Goal: Task Accomplishment & Management: Manage account settings

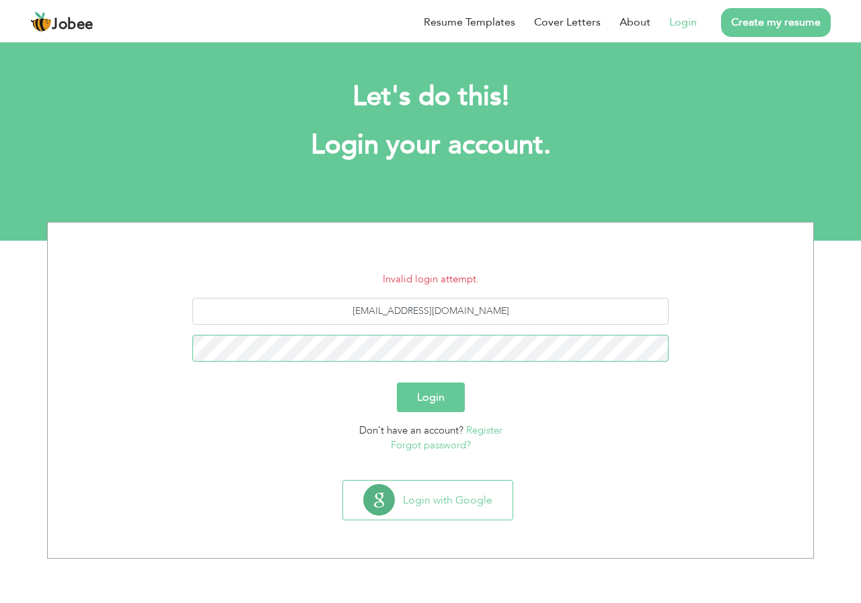
click at [397, 383] on button "Login" at bounding box center [431, 398] width 68 height 30
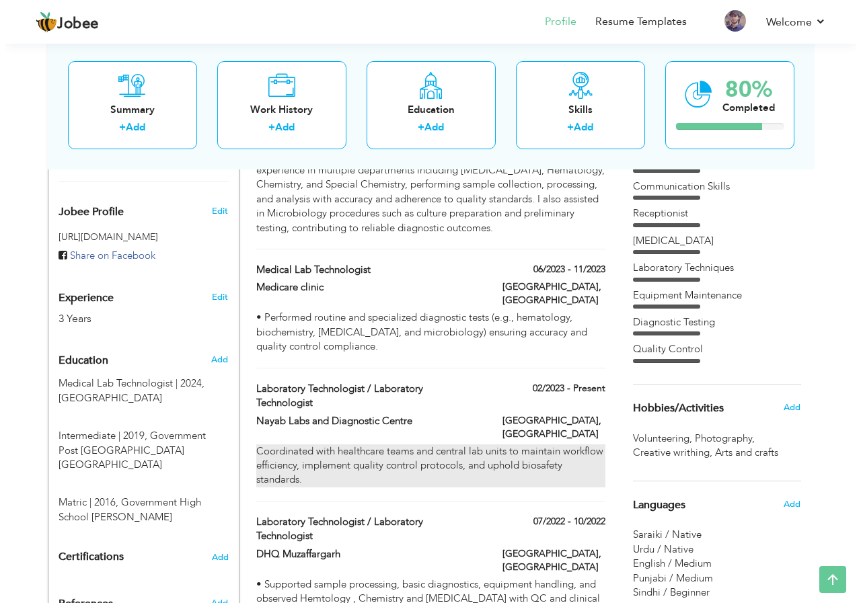
scroll to position [404, 0]
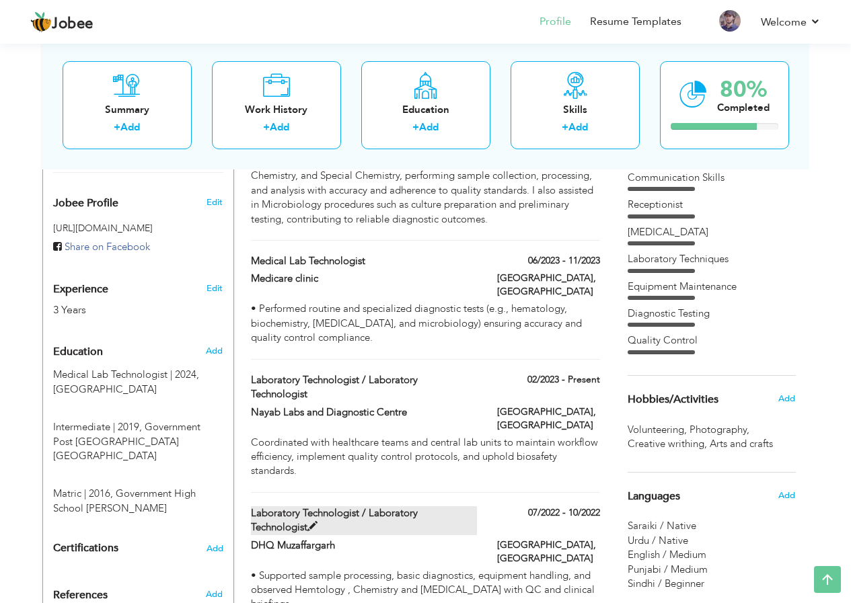
click at [460, 507] on label "Laboratory Technologist / Laboratory Technologist" at bounding box center [364, 521] width 226 height 29
type input "Laboratory Technologist / Laboratory Technologist"
type input "DHQ Muzaffargarh"
type input "07/2022"
type input "10/2022"
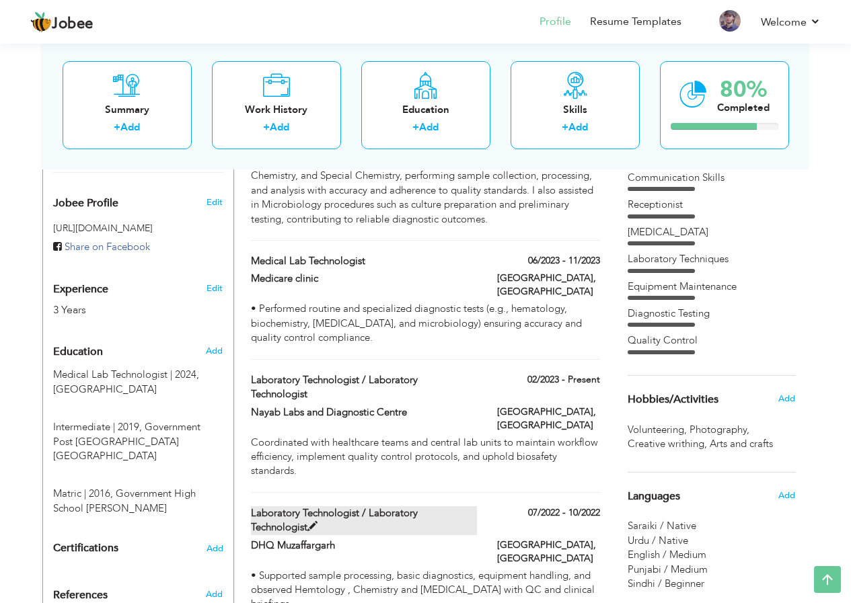
type input "[GEOGRAPHIC_DATA]"
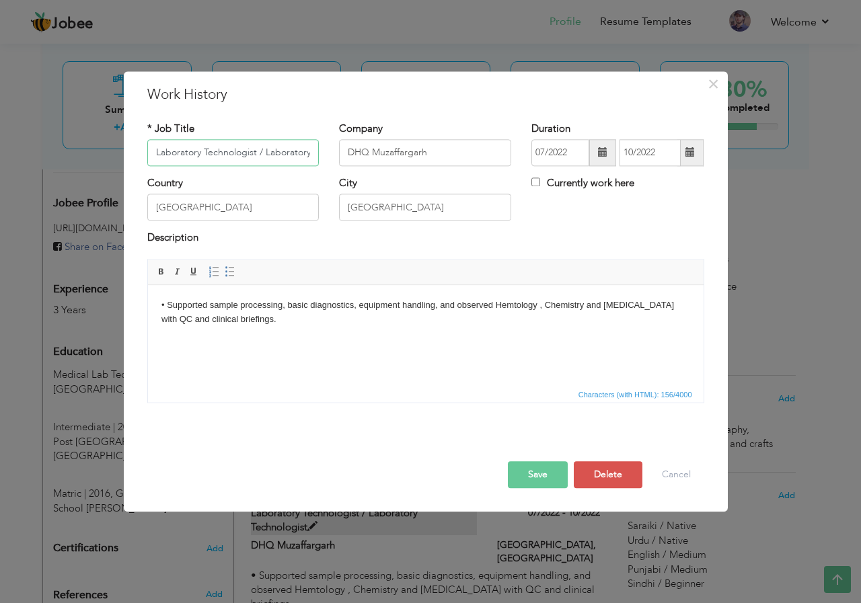
scroll to position [0, 55]
click at [311, 157] on input "Laboratory Technologist / Laboratory Technologist" at bounding box center [233, 152] width 172 height 27
click at [309, 153] on input "Laboratory Technologist / Laboratory Technologist" at bounding box center [233, 152] width 172 height 27
drag, startPoint x: 309, startPoint y: 153, endPoint x: 293, endPoint y: 156, distance: 16.5
click at [293, 156] on input "Laboratory Technologist / Laboratory Technologist" at bounding box center [233, 152] width 172 height 27
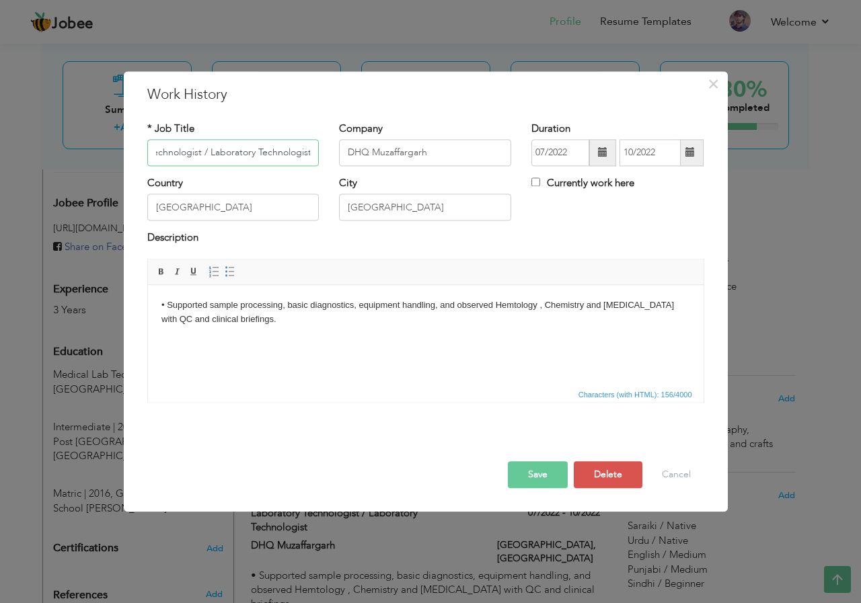
click at [309, 154] on input "Laboratory Technologist / Laboratory Technologist" at bounding box center [233, 152] width 172 height 27
drag, startPoint x: 311, startPoint y: 153, endPoint x: 201, endPoint y: 155, distance: 109.7
click at [201, 155] on input "Laboratory Technologist / Laboratory Technologist" at bounding box center [233, 152] width 172 height 27
click at [537, 473] on button "Save" at bounding box center [538, 474] width 60 height 27
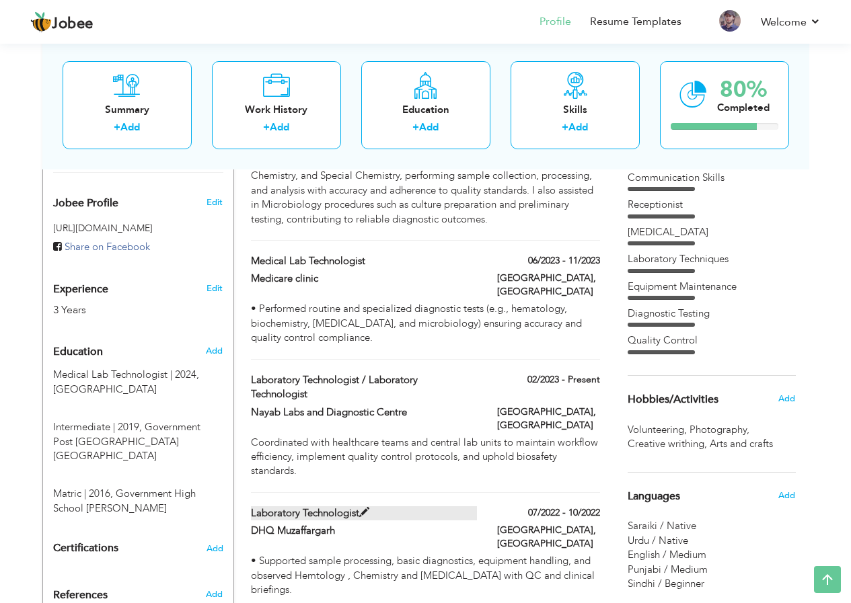
click at [263, 507] on label "Laboratory Technologist" at bounding box center [364, 514] width 226 height 14
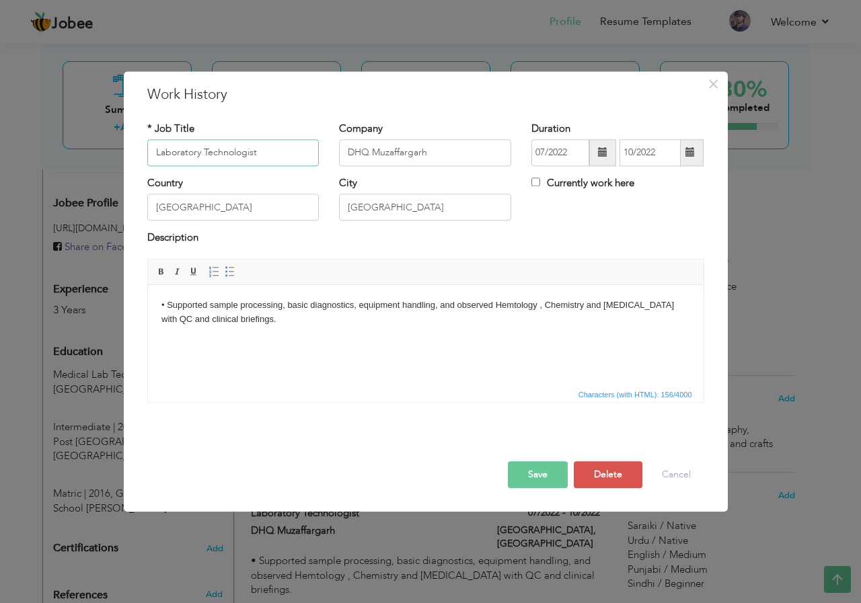
click at [155, 149] on input "Laboratory Technologist" at bounding box center [233, 152] width 172 height 27
click at [236, 151] on input "Medical Laboratory Technologist" at bounding box center [233, 152] width 172 height 27
click at [524, 481] on button "Save" at bounding box center [538, 474] width 60 height 27
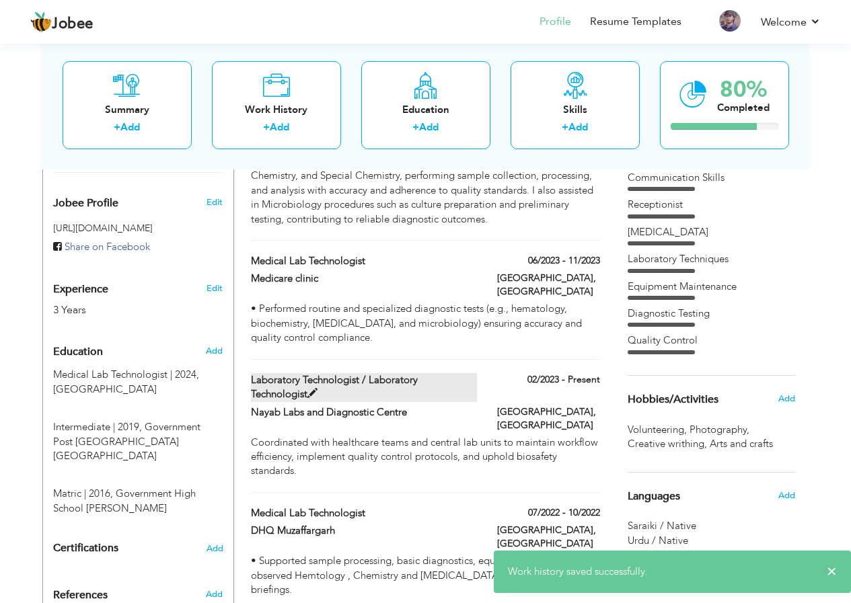
click at [374, 373] on label "Laboratory Technologist / Laboratory Technologist" at bounding box center [364, 387] width 226 height 29
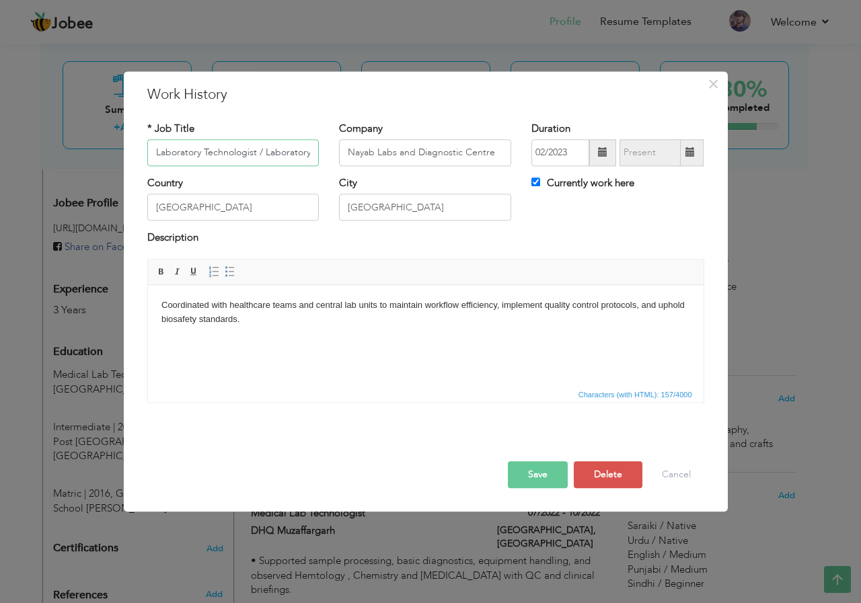
scroll to position [0, 55]
click at [310, 155] on input "Laboratory Technologist / Laboratory Technologist" at bounding box center [233, 152] width 172 height 27
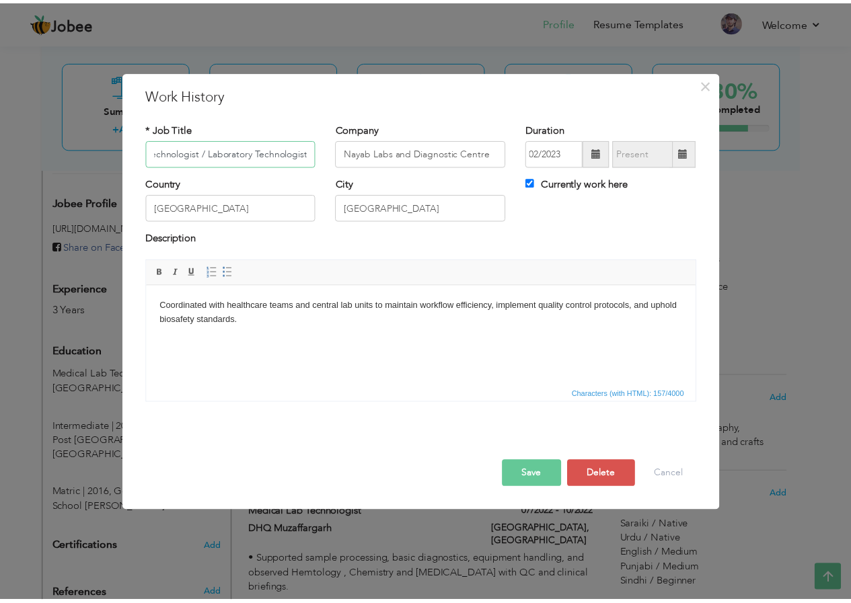
scroll to position [0, 0]
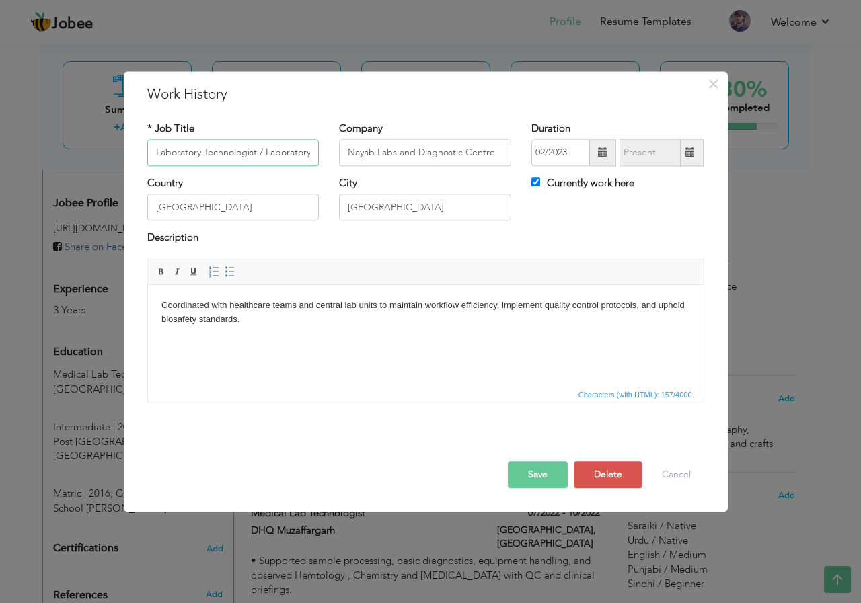
drag, startPoint x: 310, startPoint y: 149, endPoint x: 140, endPoint y: 155, distance: 170.3
click at [140, 155] on div "* Job Title Laboratory Technologist / Laboratory Technologist" at bounding box center [233, 149] width 192 height 54
type input "Medical Lab Technologist"
click at [546, 474] on button "Save" at bounding box center [538, 474] width 60 height 27
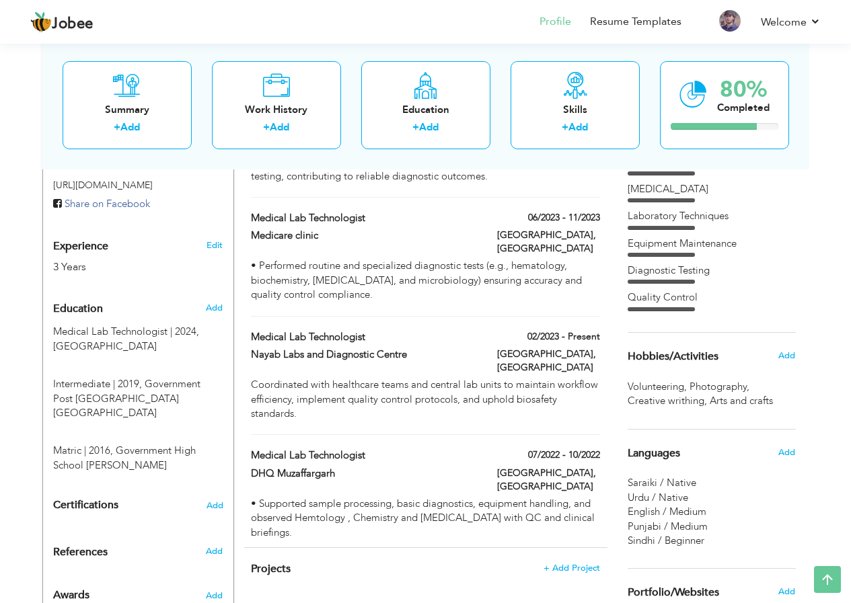
scroll to position [517, 0]
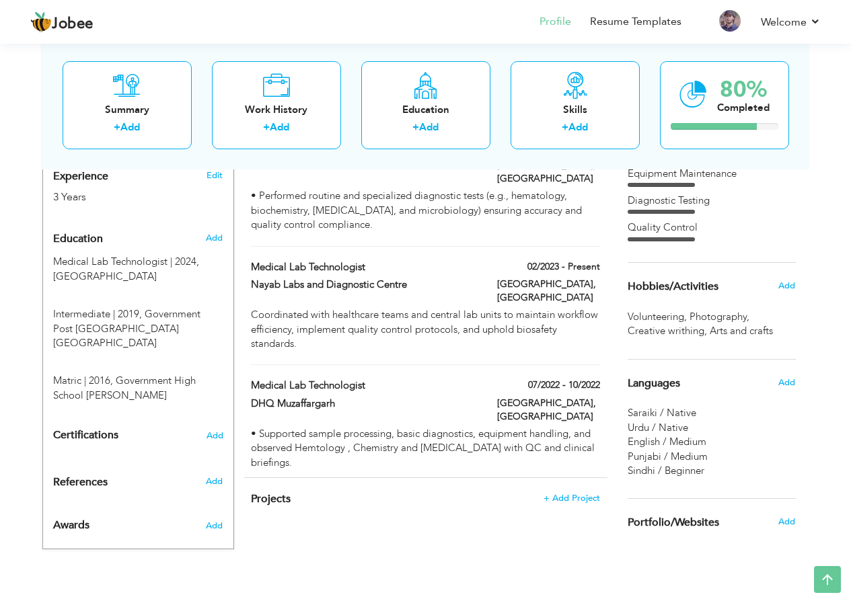
click at [217, 520] on h3 "Add" at bounding box center [214, 526] width 17 height 12
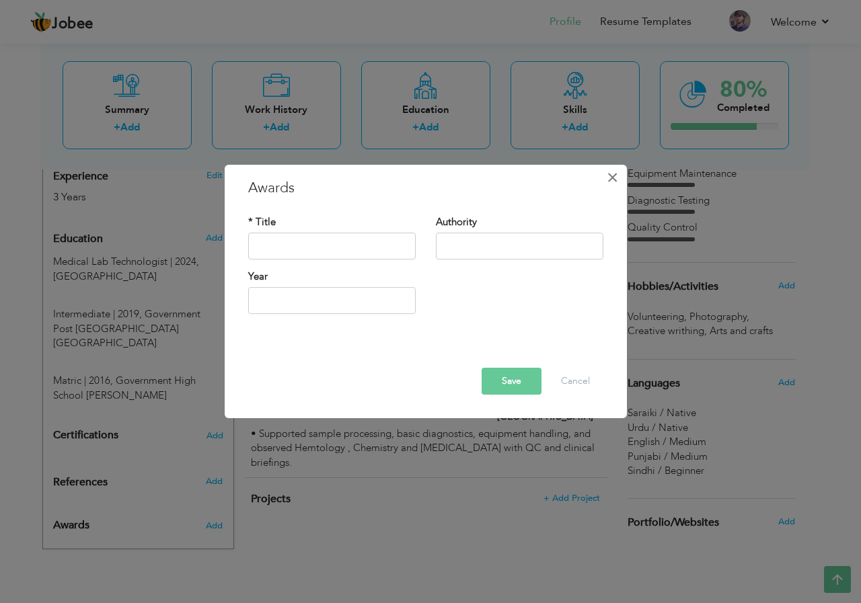
click at [608, 175] on span "×" at bounding box center [612, 177] width 11 height 24
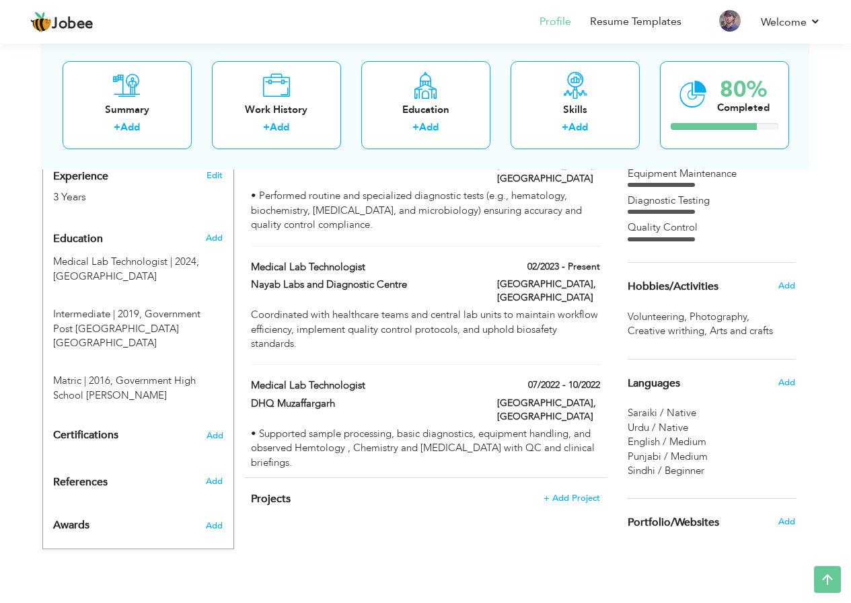
click at [85, 428] on span "Certifications" at bounding box center [85, 435] width 65 height 15
click at [209, 431] on span "Add" at bounding box center [214, 435] width 17 height 9
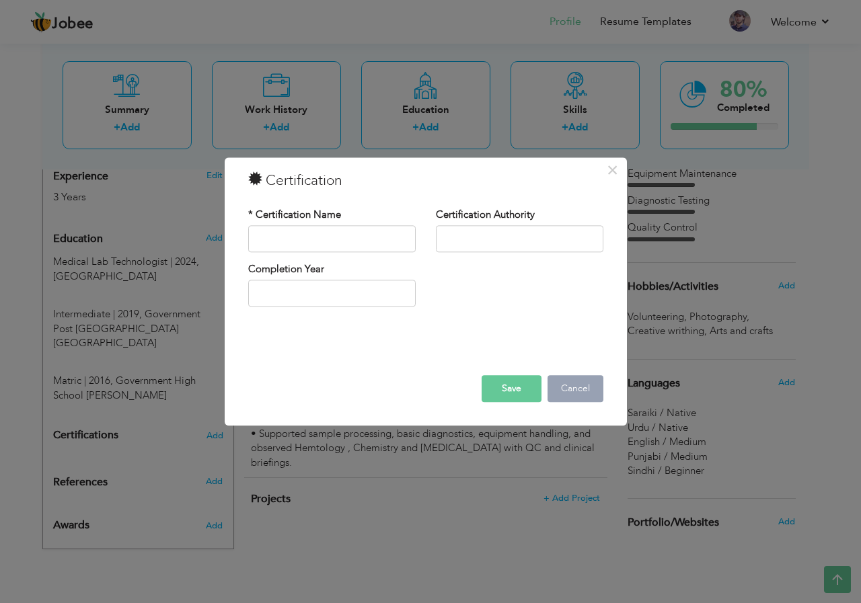
click at [575, 393] on button "Cancel" at bounding box center [576, 388] width 56 height 27
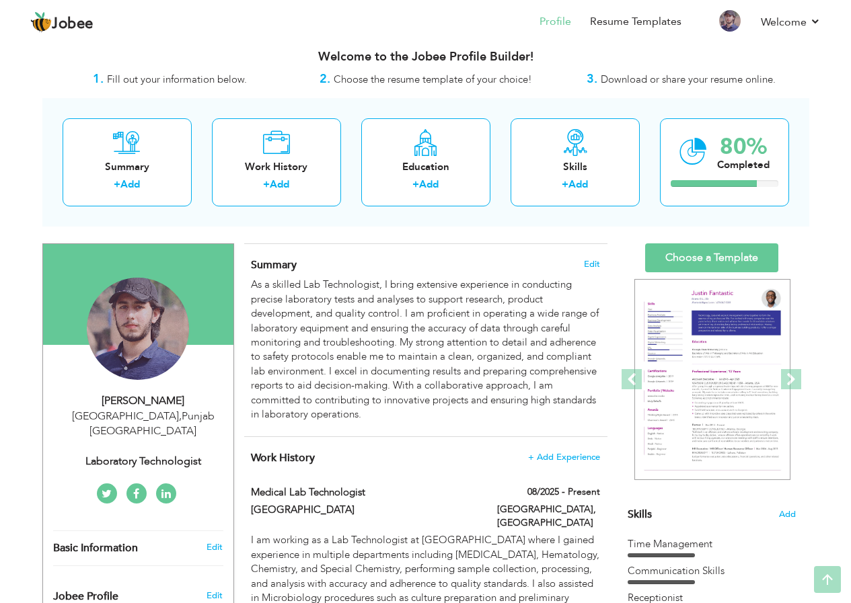
scroll to position [0, 0]
